Goal: Task Accomplishment & Management: Manage account settings

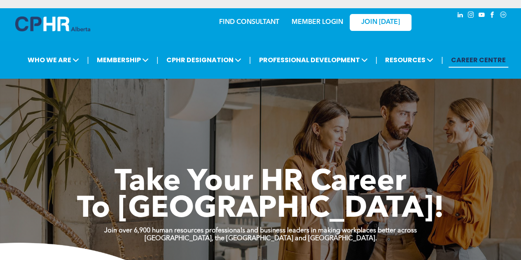
click at [334, 25] on link "MEMBER LOGIN" at bounding box center [316, 22] width 51 height 7
click at [319, 19] on div "MEMBER LOGIN" at bounding box center [317, 19] width 54 height 15
click at [337, 30] on div "MEMBER LOGIN" at bounding box center [299, 22] width 76 height 26
click at [334, 28] on div "MEMBER LOGIN" at bounding box center [299, 22] width 76 height 26
click at [333, 24] on link "MEMBER LOGIN" at bounding box center [316, 22] width 51 height 7
